Goal: Information Seeking & Learning: Compare options

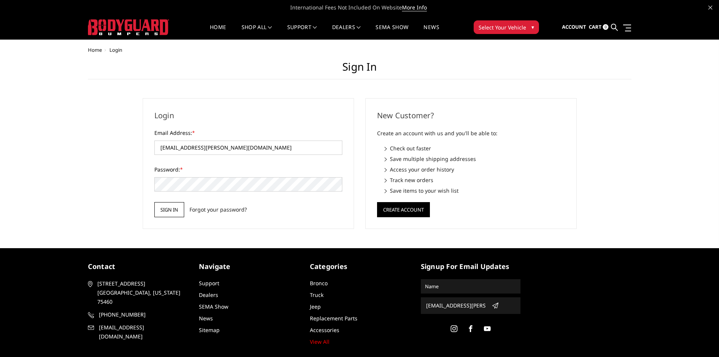
click at [165, 210] on input "Sign in" at bounding box center [169, 209] width 30 height 15
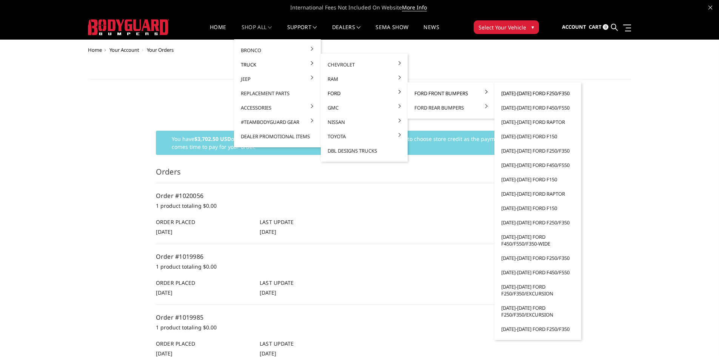
click at [527, 93] on link "[DATE]-[DATE] Ford F250/F350" at bounding box center [538, 93] width 81 height 14
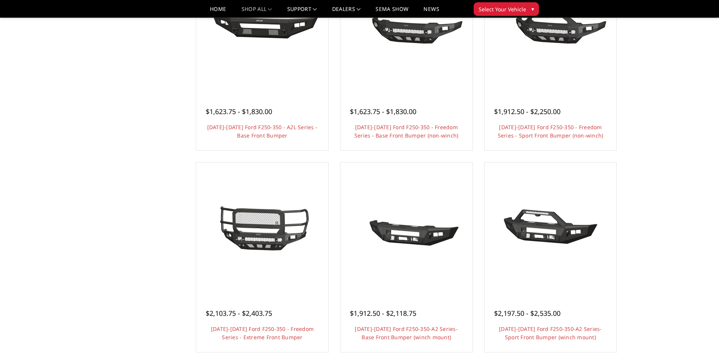
scroll to position [264, 0]
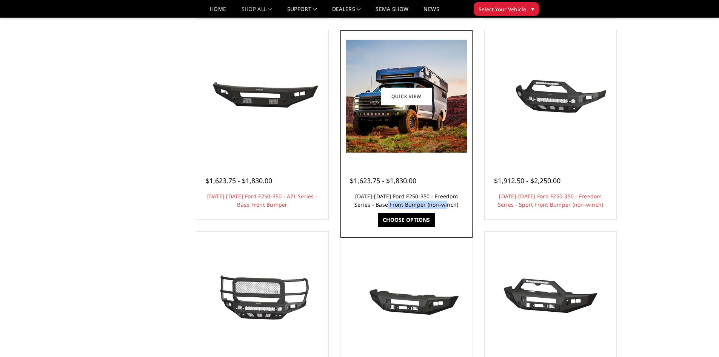
drag, startPoint x: 452, startPoint y: 207, endPoint x: 387, endPoint y: 207, distance: 64.2
click at [387, 207] on h4 "2023-2025 Ford F250-350 - Freedom Series - Base Front Bumper (non-winch)" at bounding box center [406, 200] width 113 height 17
click at [433, 195] on link "2023-2025 Ford F250-350 - Freedom Series - Base Front Bumper (non-winch)" at bounding box center [406, 200] width 104 height 15
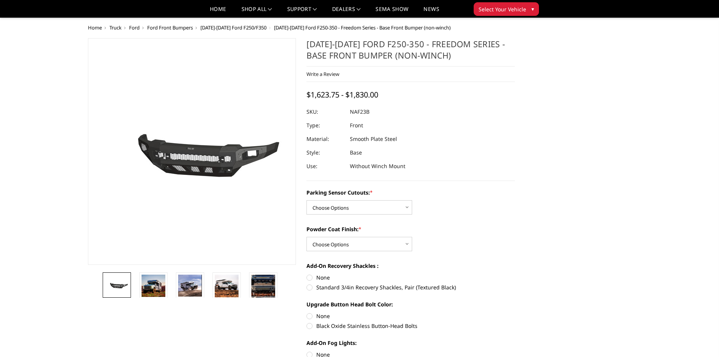
scroll to position [76, 0]
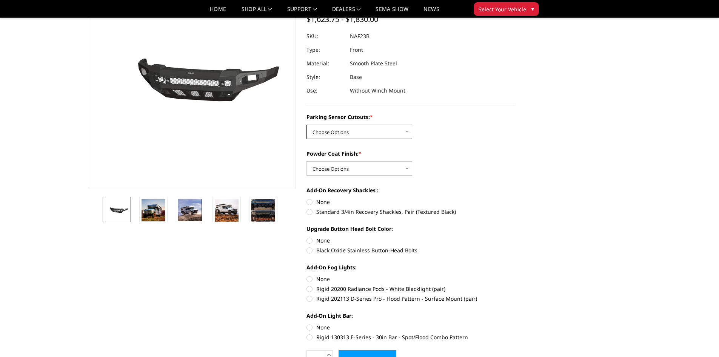
click at [353, 130] on select "Choose Options No - Without Parking Sensor Cutouts Yes - With Parking Sensor Cu…" at bounding box center [360, 132] width 106 height 14
select select "2562"
click at [307, 125] on select "Choose Options No - Without Parking Sensor Cutouts Yes - With Parking Sensor Cu…" at bounding box center [360, 132] width 106 height 14
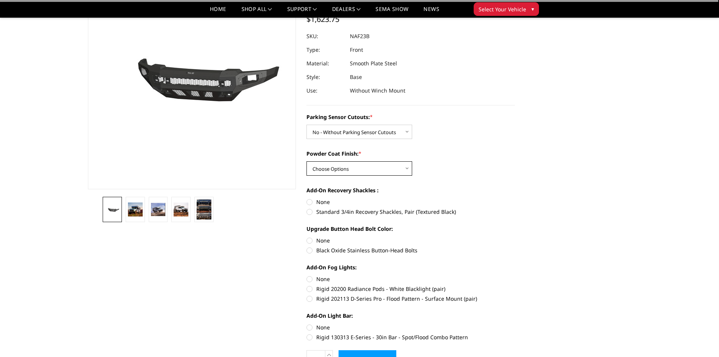
click at [341, 166] on select "Choose Options Bare Metal Textured Black Powder Coat" at bounding box center [360, 168] width 106 height 14
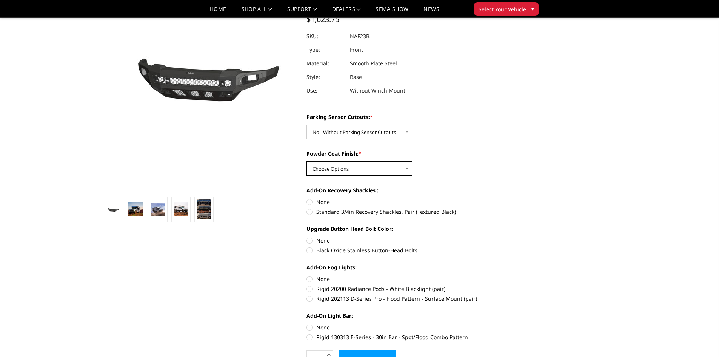
select select "2565"
click at [307, 161] on select "Choose Options Bare Metal Textured Black Powder Coat" at bounding box center [360, 168] width 106 height 14
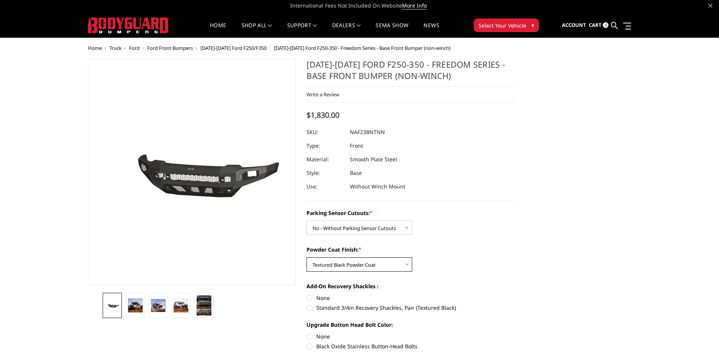
scroll to position [0, 0]
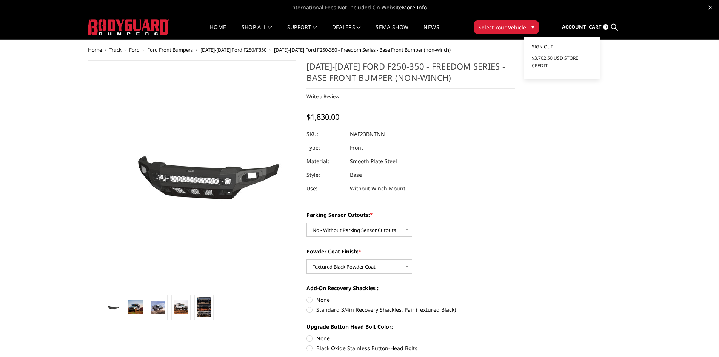
click at [545, 46] on span "Sign out" at bounding box center [543, 46] width 22 height 6
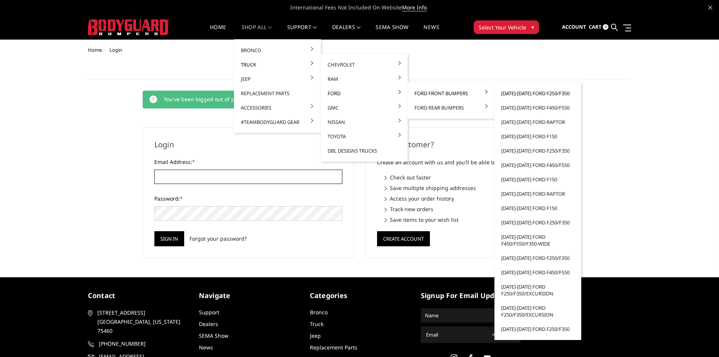
type input "[EMAIL_ADDRESS][PERSON_NAME][DOMAIN_NAME]"
click at [530, 93] on link "[DATE]-[DATE] Ford F250/F350" at bounding box center [538, 93] width 81 height 14
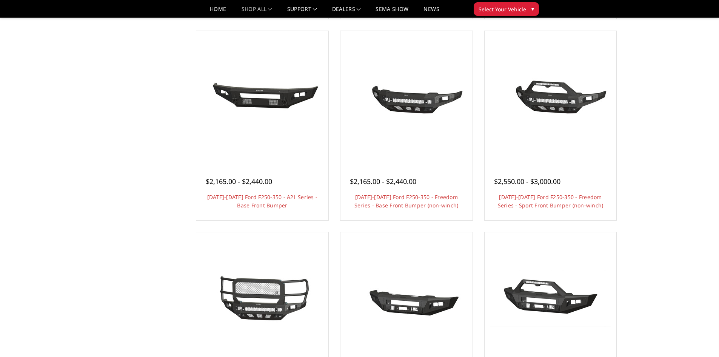
scroll to position [264, 0]
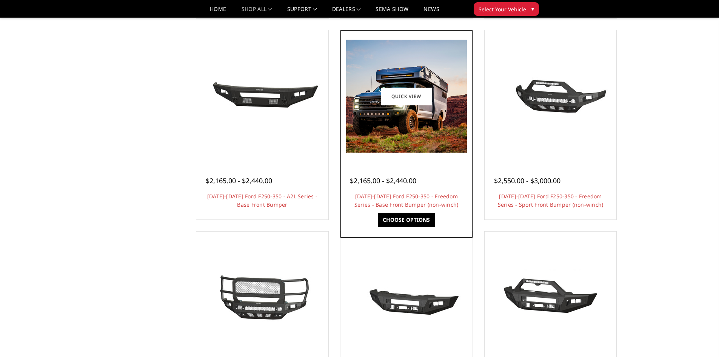
click at [402, 200] on h4 "2023-2025 Ford F250-350 - Freedom Series - Base Front Bumper (non-winch)" at bounding box center [406, 200] width 113 height 17
click at [405, 223] on link "Choose Options" at bounding box center [406, 220] width 57 height 14
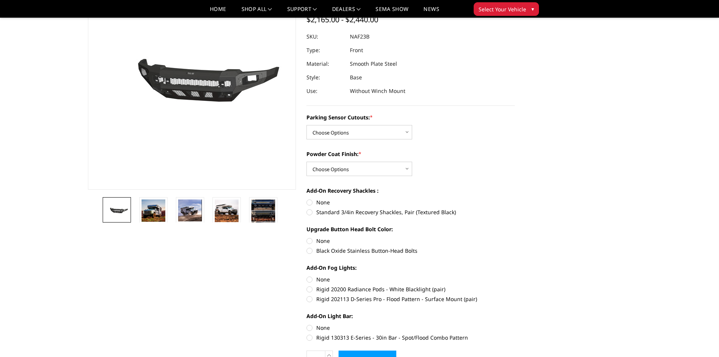
scroll to position [76, 0]
click at [352, 133] on select "Choose Options No - Without Parking Sensor Cutouts Yes - With Parking Sensor Cu…" at bounding box center [360, 132] width 106 height 14
select select "2563"
click at [307, 125] on select "Choose Options No - Without Parking Sensor Cutouts Yes - With Parking Sensor Cu…" at bounding box center [360, 132] width 106 height 14
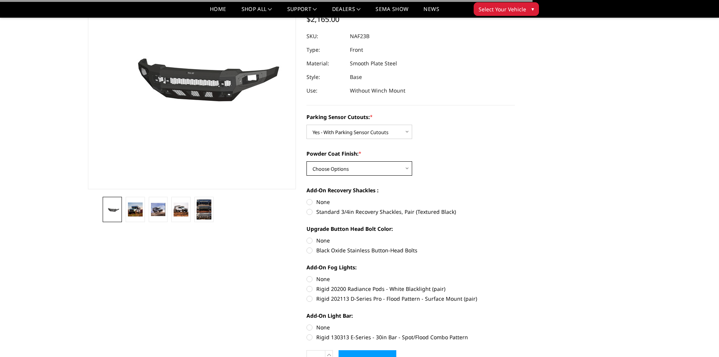
click at [356, 168] on select "Choose Options Bare Metal Textured Black Powder Coat" at bounding box center [360, 168] width 106 height 14
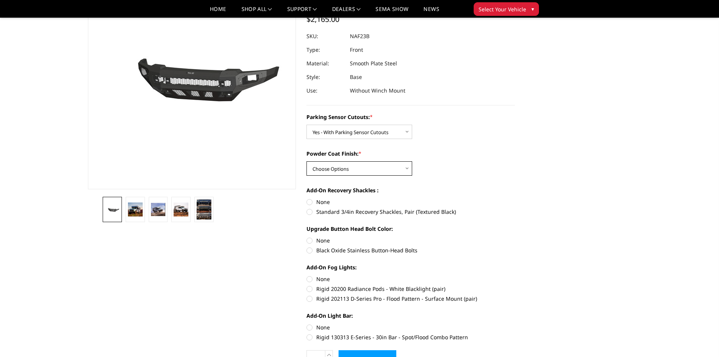
select select "2565"
click at [307, 161] on select "Choose Options Bare Metal Textured Black Powder Coat" at bounding box center [360, 168] width 106 height 14
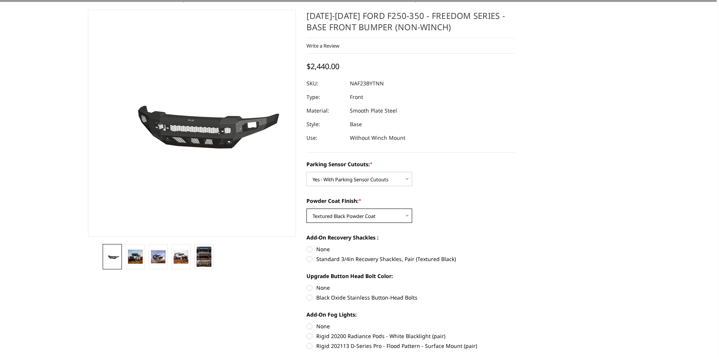
scroll to position [0, 0]
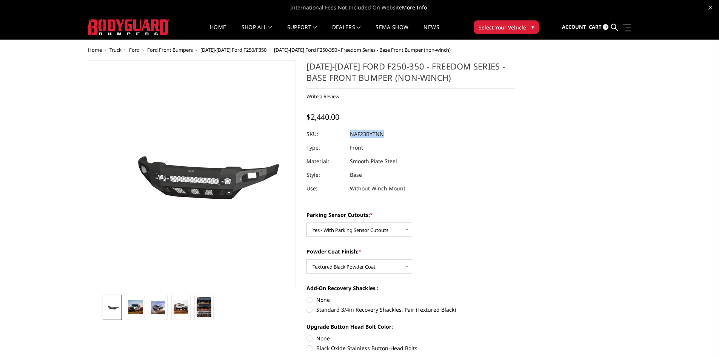
drag, startPoint x: 390, startPoint y: 133, endPoint x: 350, endPoint y: 135, distance: 40.1
click at [350, 136] on dl "SKU: NAF23BYTNN UPC: Type: Front Material: Smooth Plate Steel Style: Base Use: …" at bounding box center [411, 161] width 208 height 68
copy dl "NAF23BYTNN UPC:"
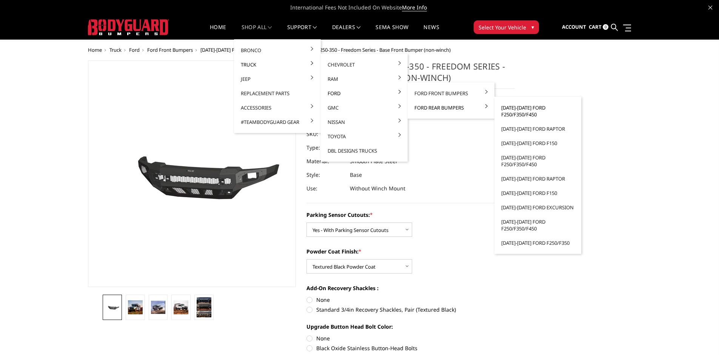
click at [524, 109] on link "[DATE]-[DATE] Ford F250/F350/F450" at bounding box center [538, 110] width 81 height 21
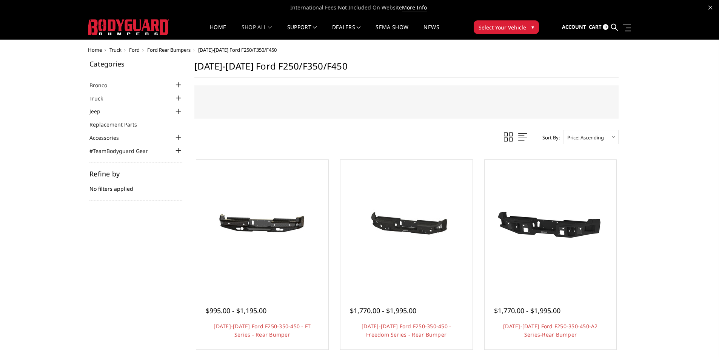
scroll to position [38, 0]
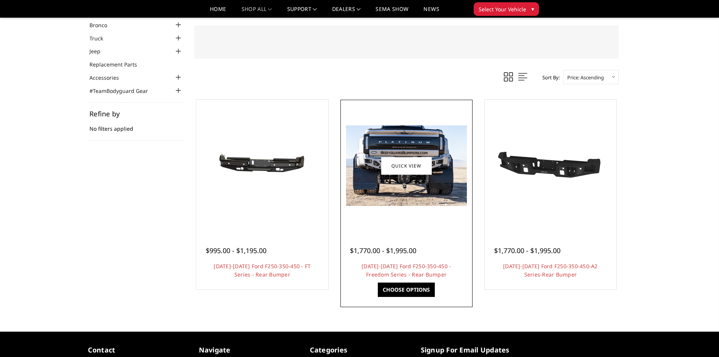
click at [401, 296] on link "Choose Options" at bounding box center [406, 289] width 57 height 14
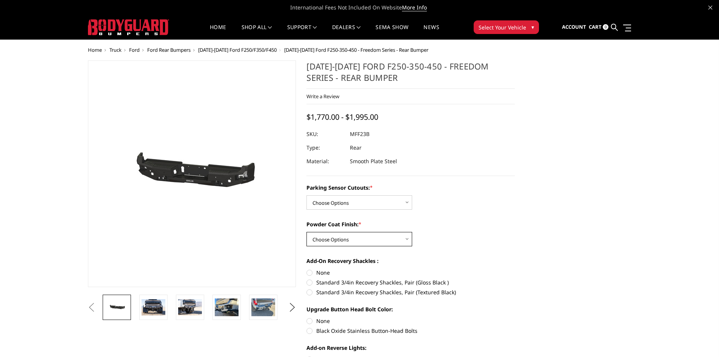
click at [372, 245] on select "Choose Options Bare Metal Textured Black Powder Coat" at bounding box center [360, 239] width 106 height 14
click at [352, 202] on select "Choose Options No - Without Parking Sensor Cutouts Yes - With Parking Sensor Cu…" at bounding box center [360, 202] width 106 height 14
select select "2559"
click at [307, 195] on select "Choose Options No - Without Parking Sensor Cutouts Yes - With Parking Sensor Cu…" at bounding box center [360, 202] width 106 height 14
click at [341, 243] on select "Choose Options Bare Metal Textured Black Powder Coat" at bounding box center [360, 239] width 106 height 14
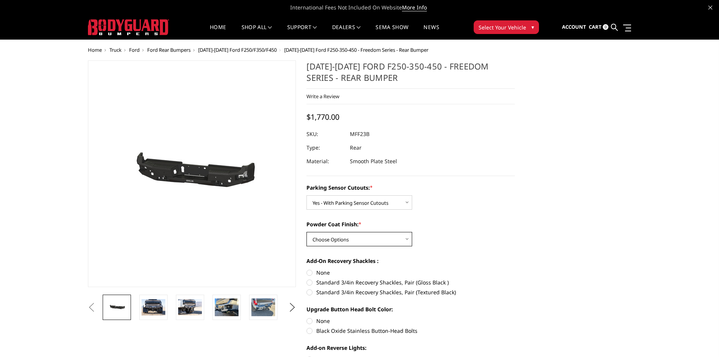
select select "2561"
click at [307, 232] on select "Choose Options Bare Metal Textured Black Powder Coat" at bounding box center [360, 239] width 106 height 14
drag, startPoint x: 378, startPoint y: 132, endPoint x: 345, endPoint y: 134, distance: 32.6
click at [345, 134] on div at bounding box center [411, 134] width 208 height 14
drag, startPoint x: 383, startPoint y: 134, endPoint x: 350, endPoint y: 132, distance: 32.5
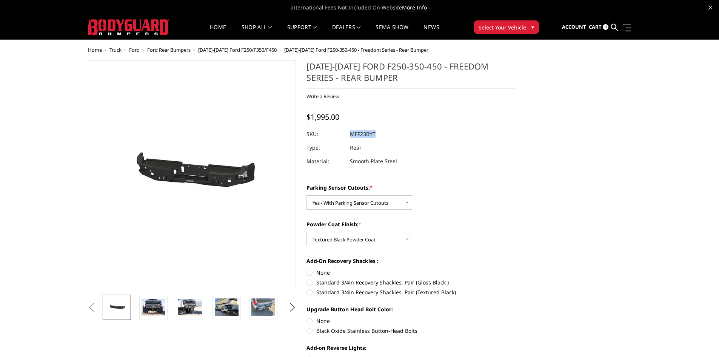
click at [350, 132] on dl "SKU: MFF23BYT UPC: Type: Rear Material: Smooth Plate Steel" at bounding box center [411, 147] width 208 height 41
copy dl "MFF23BYT UPC:"
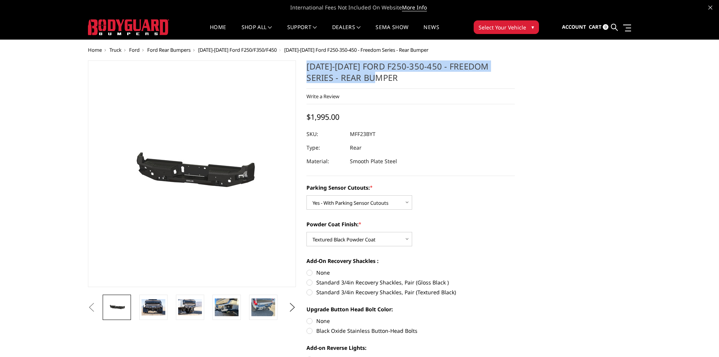
drag, startPoint x: 369, startPoint y: 77, endPoint x: 308, endPoint y: 66, distance: 61.8
click at [308, 66] on h1 "[DATE]-[DATE] Ford F250-350-450 - Freedom Series - Rear Bumper" at bounding box center [411, 74] width 208 height 28
copy h1 "[DATE]-[DATE] Ford F250-350-450 - Freedom Series - Rear Bumper"
